Goal: Information Seeking & Learning: Learn about a topic

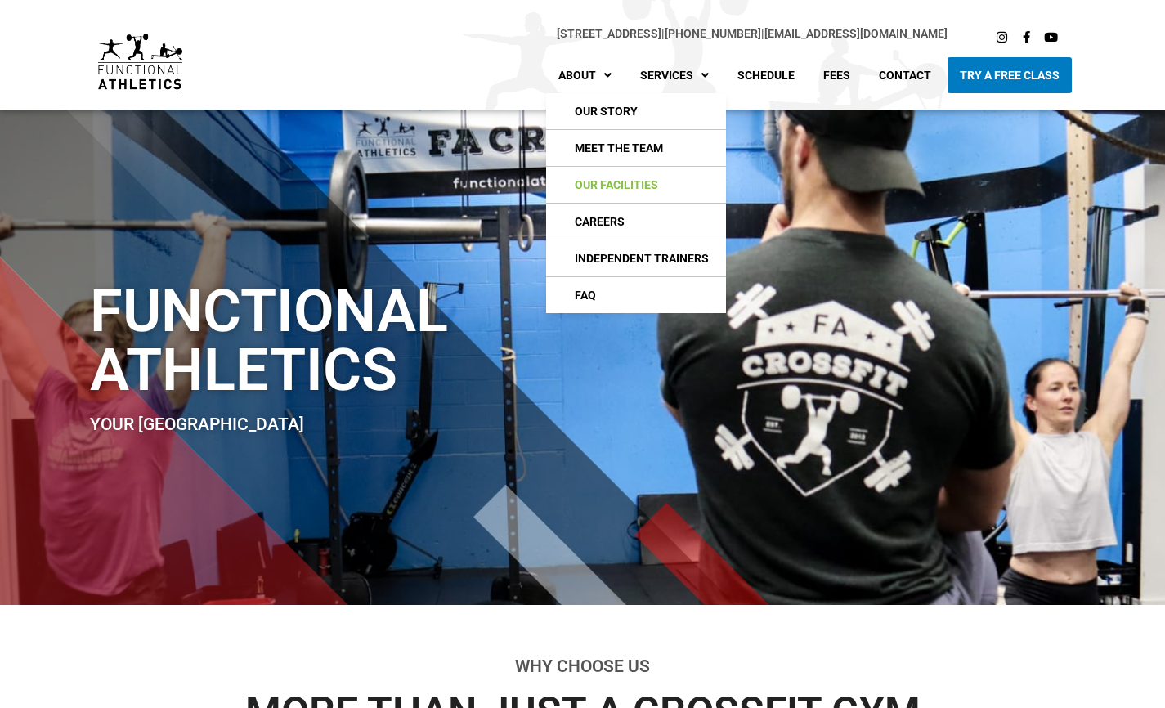
click at [599, 184] on link "Our Facilities" at bounding box center [636, 185] width 180 height 36
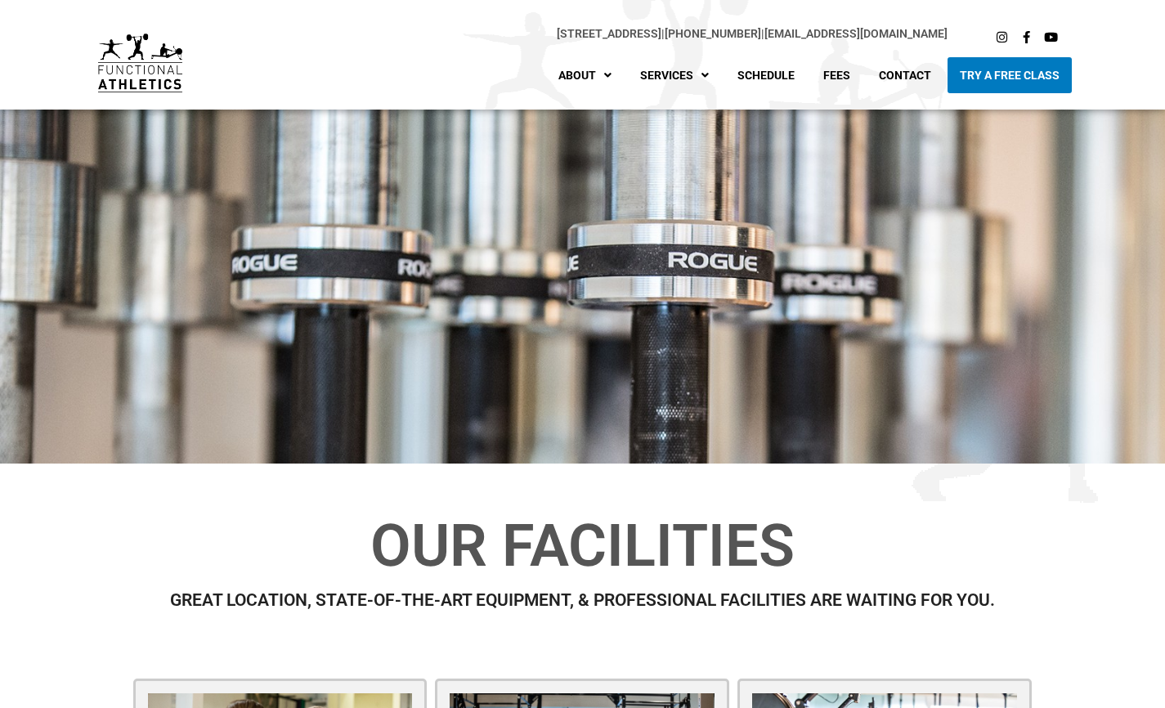
click at [198, 547] on h1 "Our Facilities" at bounding box center [582, 546] width 907 height 59
click at [778, 82] on link "Schedule" at bounding box center [766, 75] width 82 height 36
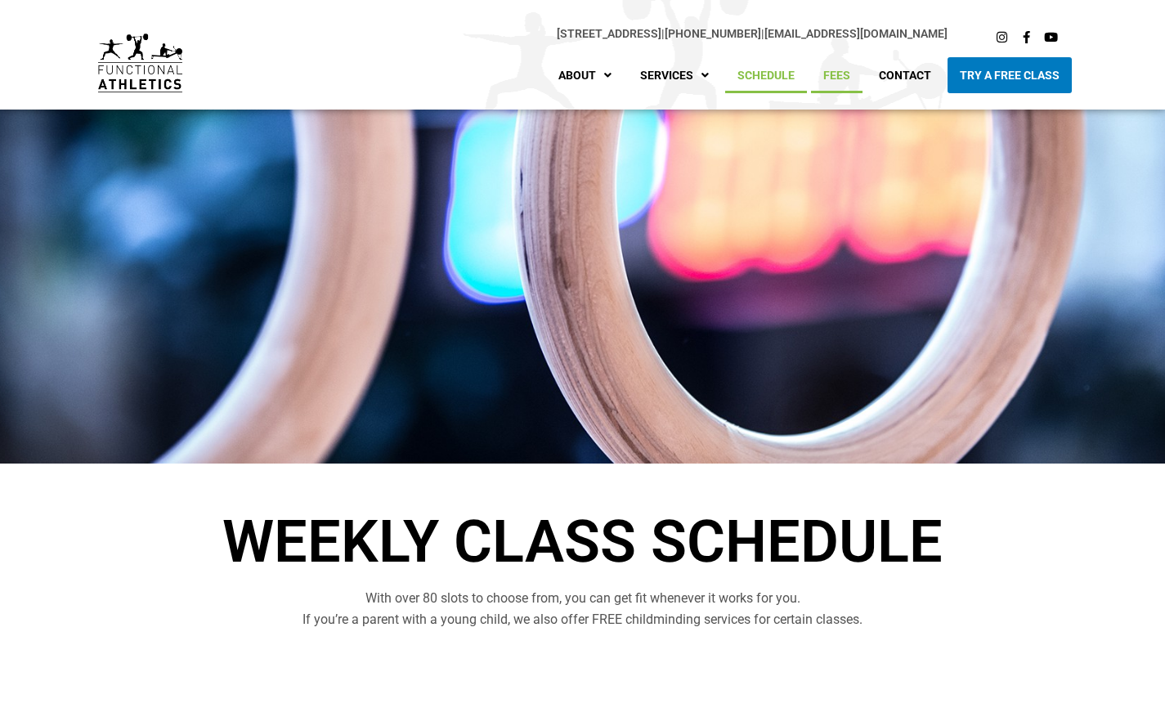
click at [822, 76] on link "Fees" at bounding box center [837, 75] width 52 height 36
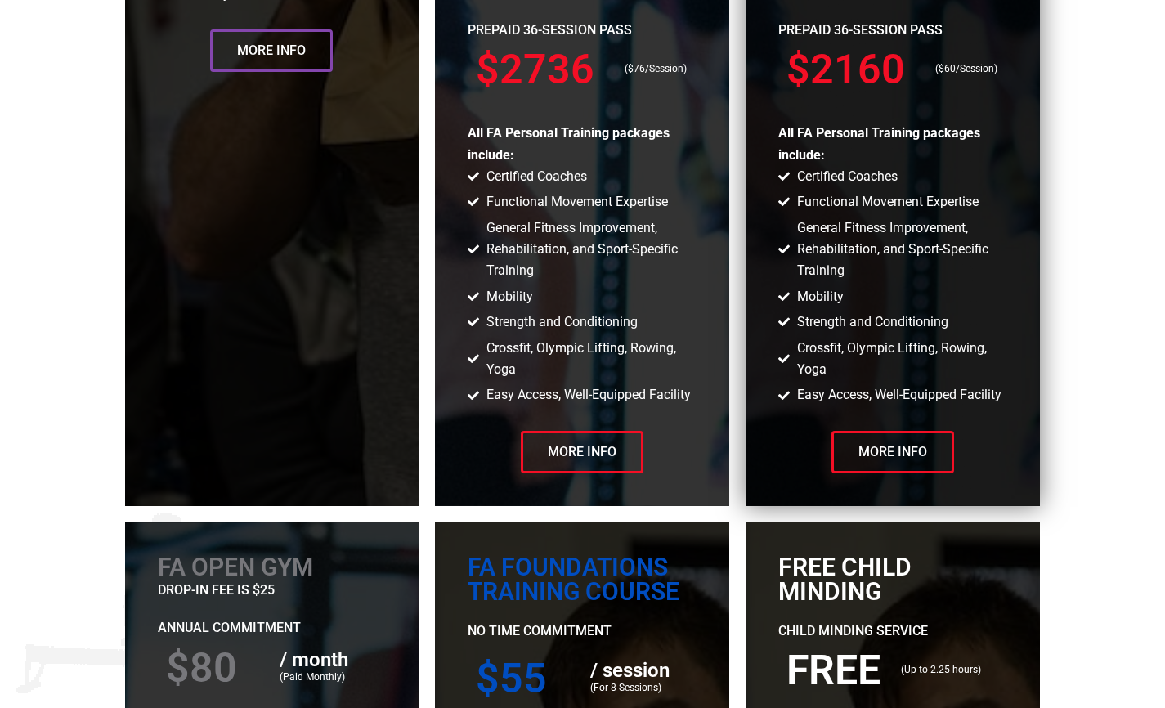
scroll to position [1962, 0]
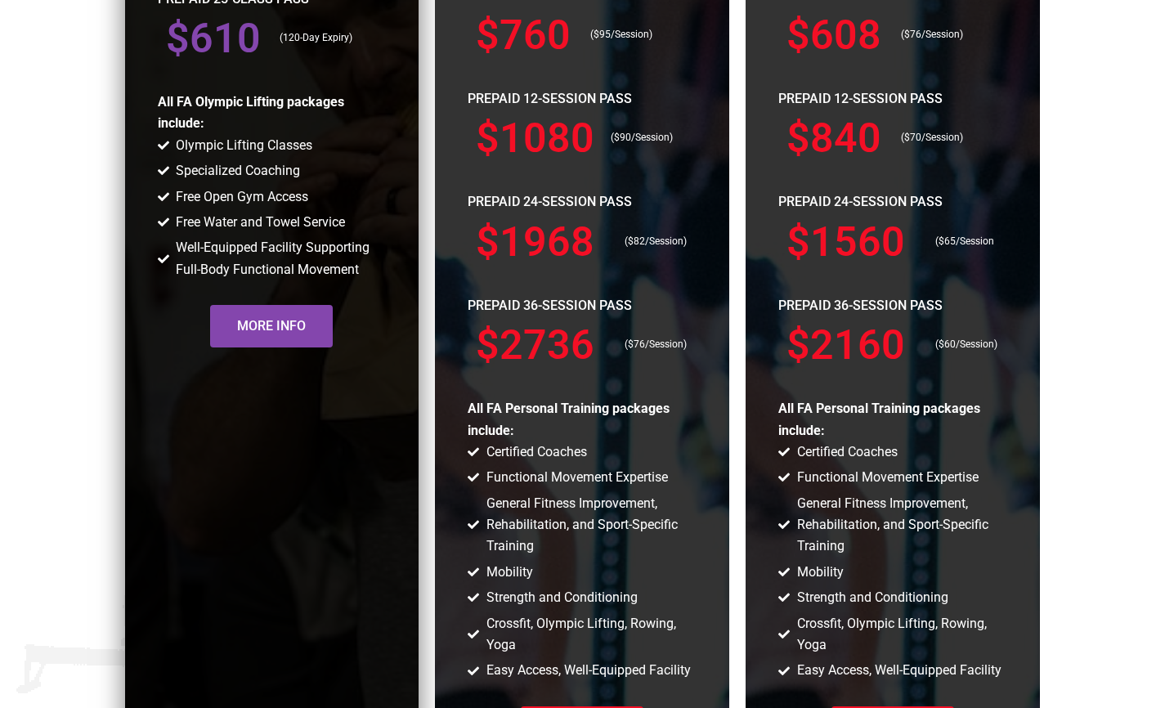
click at [280, 329] on span "More Info" at bounding box center [271, 326] width 69 height 13
